Goal: Information Seeking & Learning: Check status

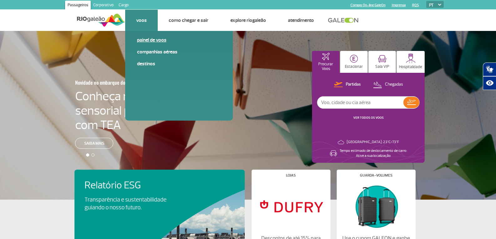
click at [157, 41] on link "Painel de voos" at bounding box center [179, 40] width 84 height 7
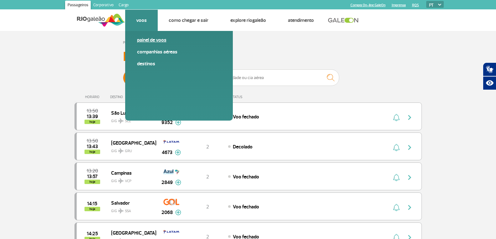
click at [150, 41] on link "Painel de voos" at bounding box center [179, 40] width 84 height 7
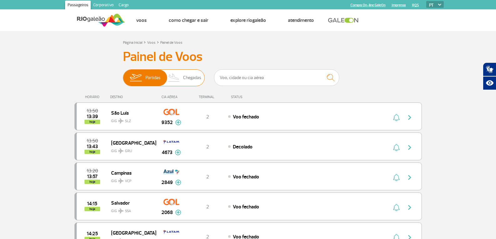
click at [179, 79] on img at bounding box center [174, 78] width 18 height 16
click at [123, 75] on input "Partidas Chegadas" at bounding box center [123, 75] width 0 height 0
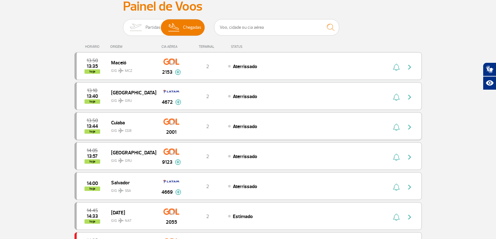
scroll to position [63, 0]
